Goal: Information Seeking & Learning: Learn about a topic

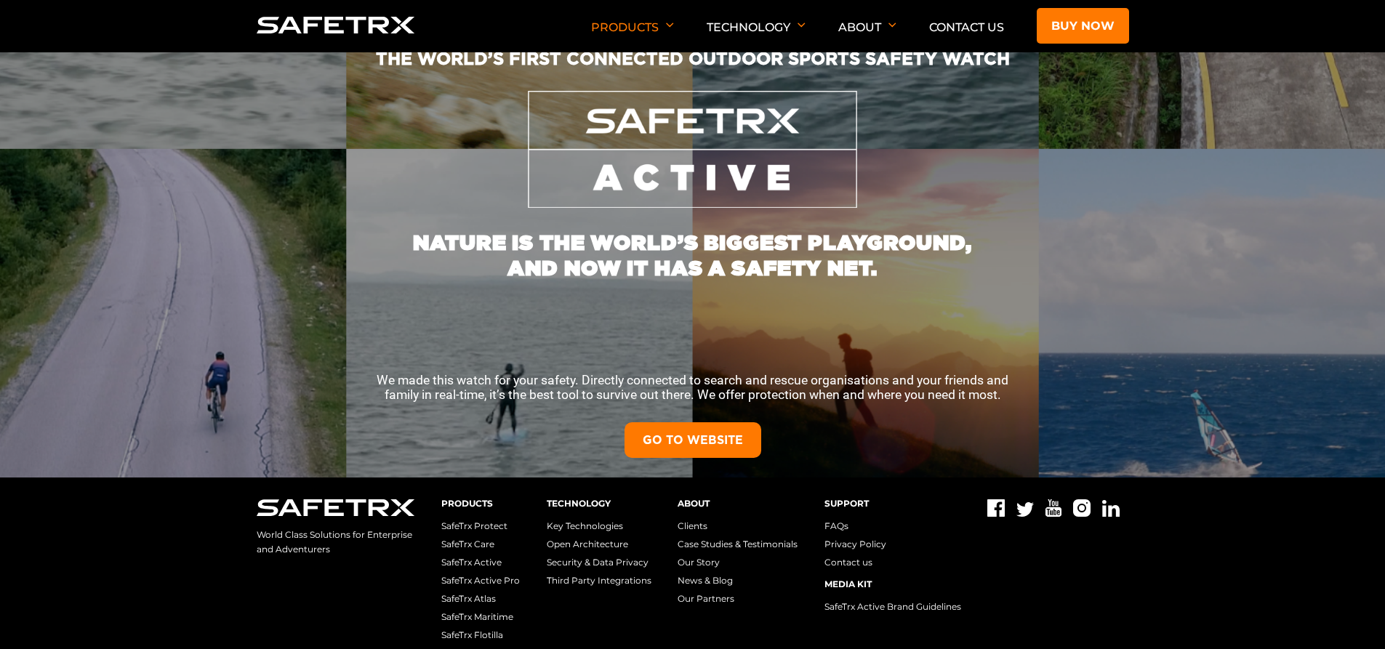
scroll to position [180, 0]
click at [695, 433] on link "GO TO WEBSITE" at bounding box center [693, 440] width 137 height 36
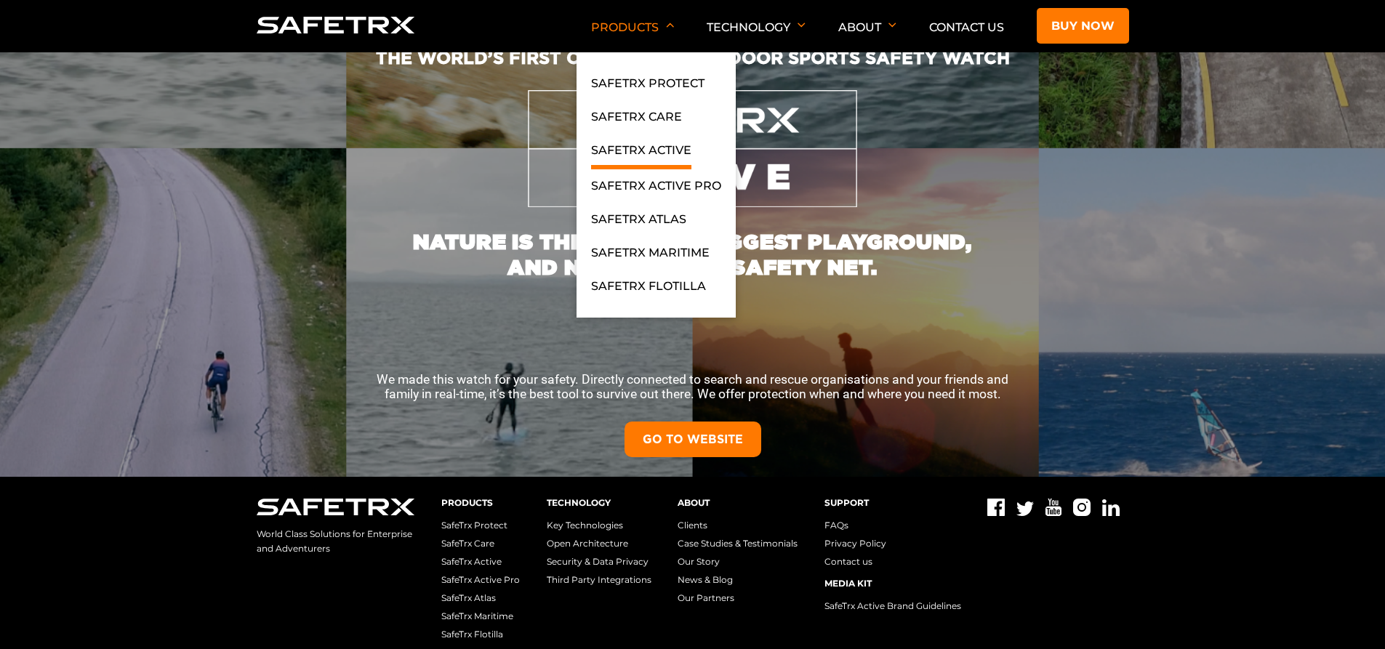
click at [655, 151] on link "SafeTrx Active" at bounding box center [641, 155] width 100 height 28
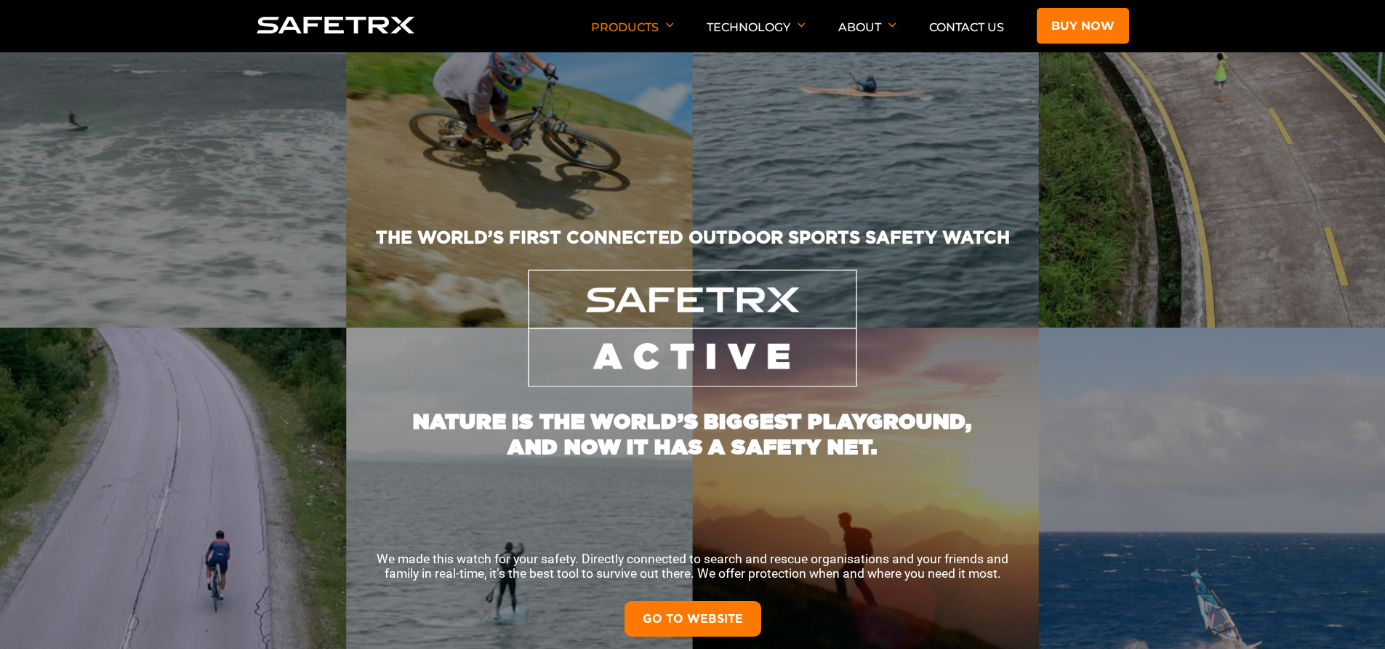
scroll to position [298, 0]
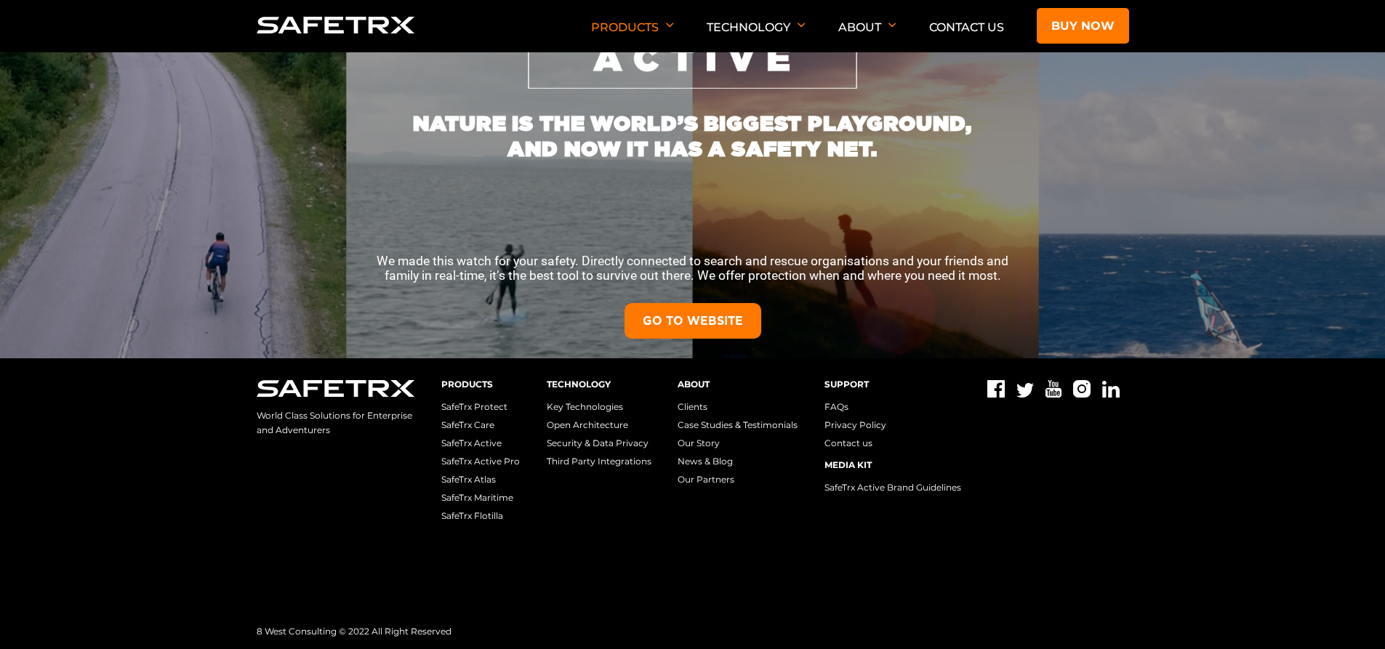
click at [485, 436] on p "SafeTrx Protect SafeTrx Care SafeTrx Active SafeTrx Active Pro SafeTrx Atlas Sa…" at bounding box center [480, 461] width 79 height 127
click at [493, 450] on p "SafeTrx Protect SafeTrx Care SafeTrx Active SafeTrx Active Pro SafeTrx Atlas Sa…" at bounding box center [480, 461] width 79 height 127
click at [498, 457] on link "SafeTrx Active Pro" at bounding box center [480, 461] width 79 height 11
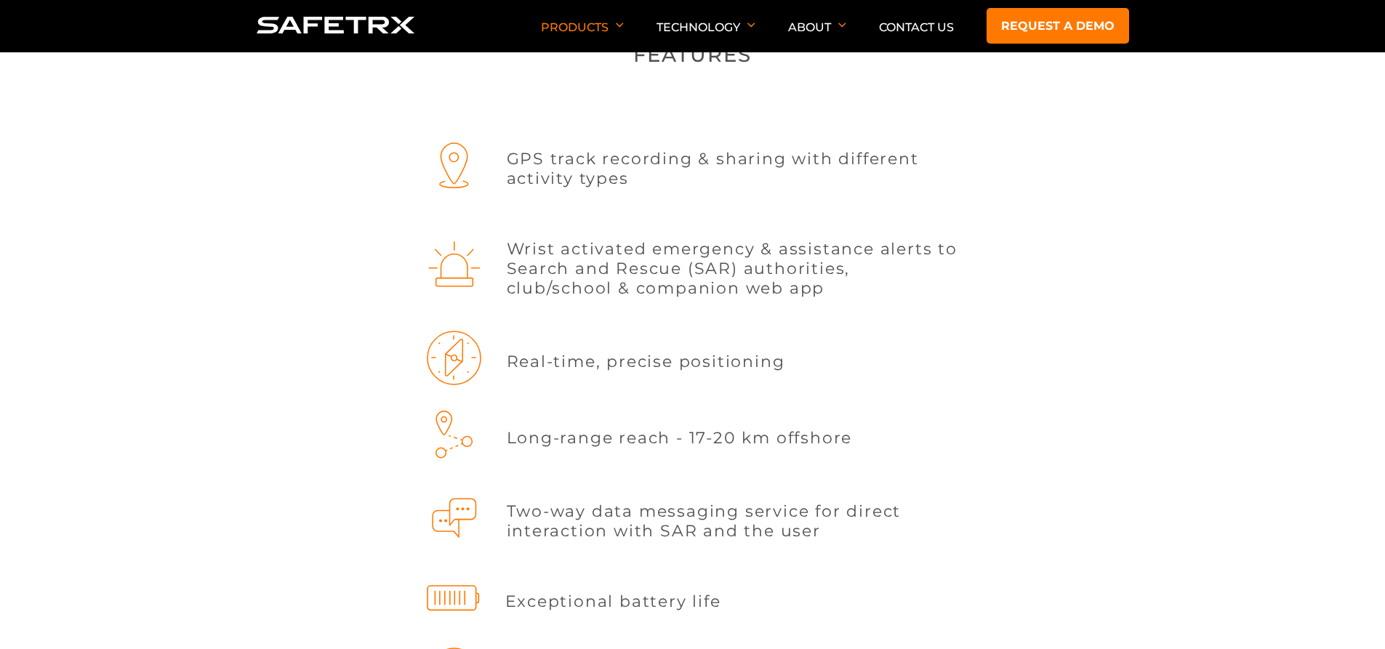
scroll to position [1625, 0]
